Goal: Task Accomplishment & Management: Complete application form

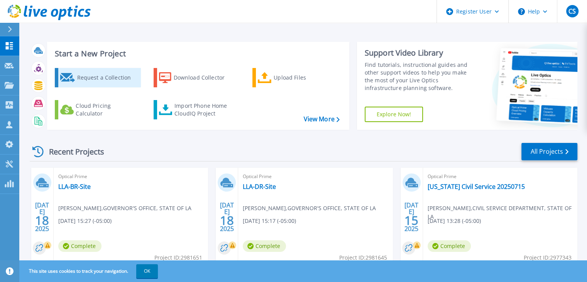
click at [83, 70] on div "Request a Collection" at bounding box center [108, 77] width 62 height 15
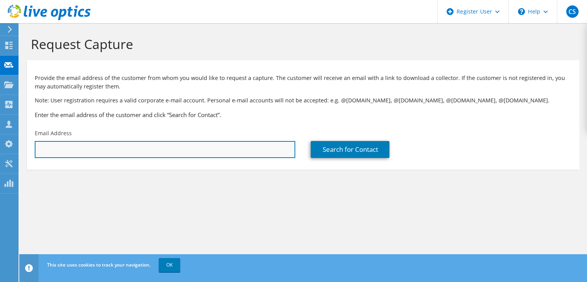
click at [145, 141] on input "text" at bounding box center [165, 149] width 260 height 17
click at [110, 141] on input "m" at bounding box center [165, 149] width 260 height 17
click at [84, 141] on input "mark.rayburn@" at bounding box center [165, 149] width 260 height 17
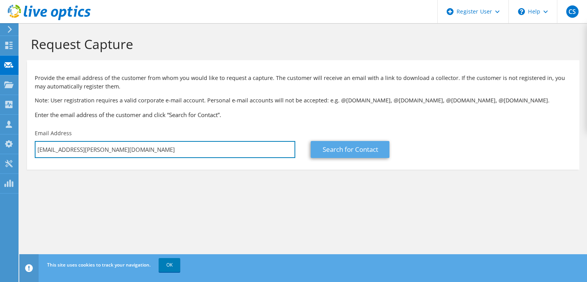
type input "mark.rayburn@trsl.org"
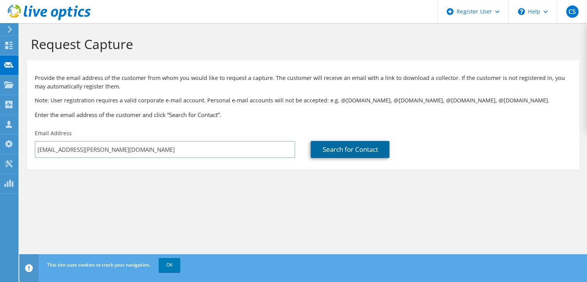
click at [362, 141] on link "Search for Contact" at bounding box center [350, 149] width 79 height 17
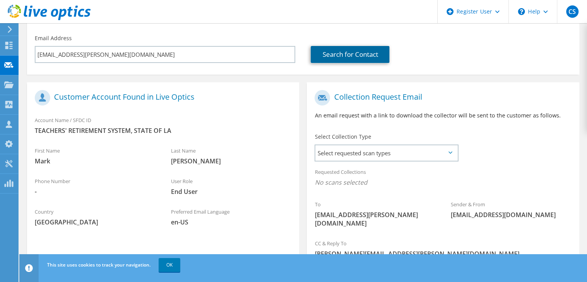
scroll to position [103, 0]
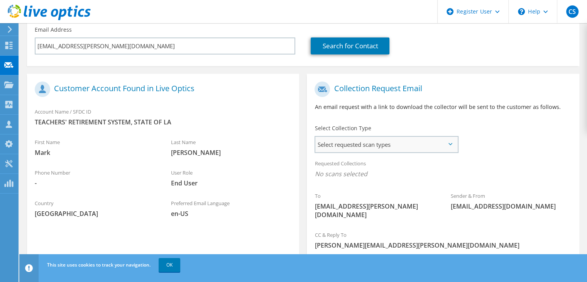
click at [410, 137] on span "Select requested scan types" at bounding box center [386, 144] width 142 height 15
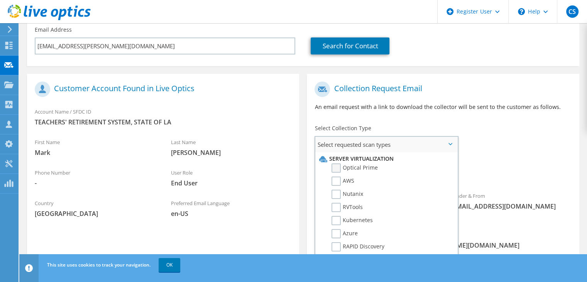
click at [359, 163] on label "Optical Prime" at bounding box center [354, 167] width 46 height 9
click at [0, 0] on input "Optical Prime" at bounding box center [0, 0] width 0 height 0
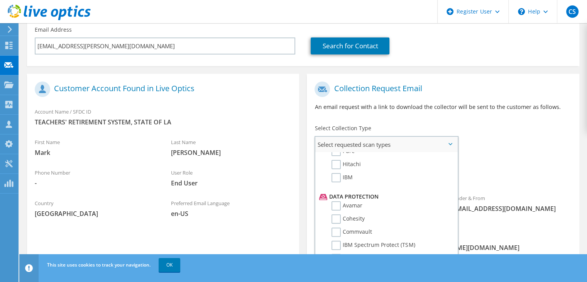
scroll to position [324, 0]
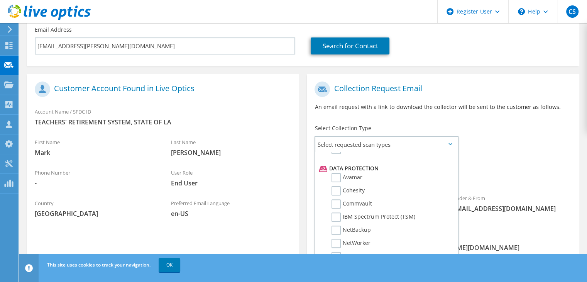
click at [485, 114] on div "To mark.rayburn@trsl.org Sender & From liveoptics@liveoptics.com" at bounding box center [443, 153] width 272 height 151
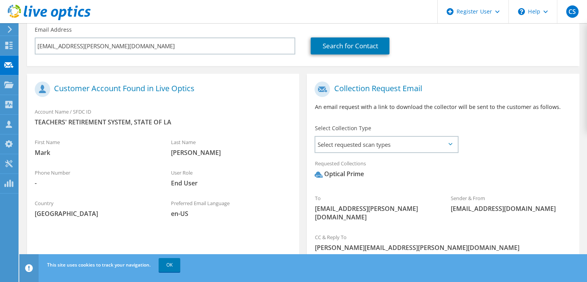
click at [542, 263] on button "Send Request" at bounding box center [536, 273] width 62 height 21
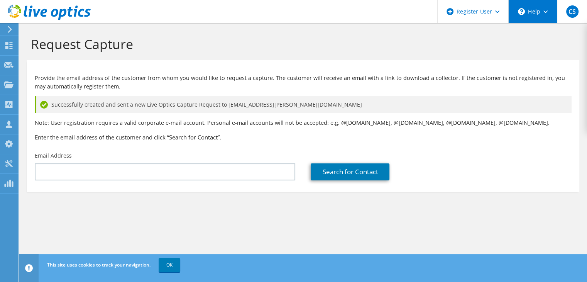
click at [534, 3] on div "\n Help" at bounding box center [532, 11] width 49 height 23
